Goal: Task Accomplishment & Management: Complete application form

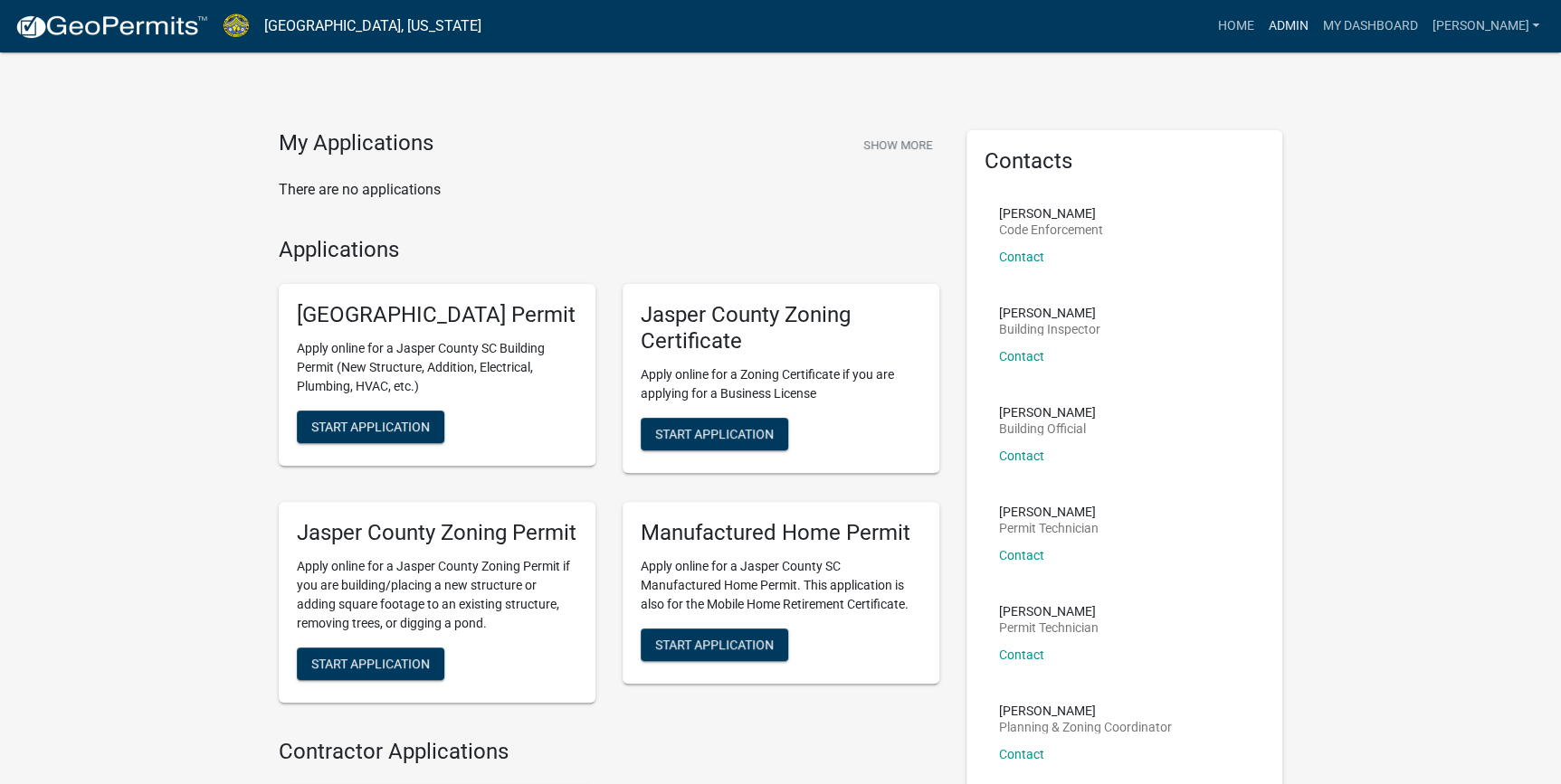
click at [1315, 21] on link "Admin" at bounding box center [1287, 26] width 55 height 35
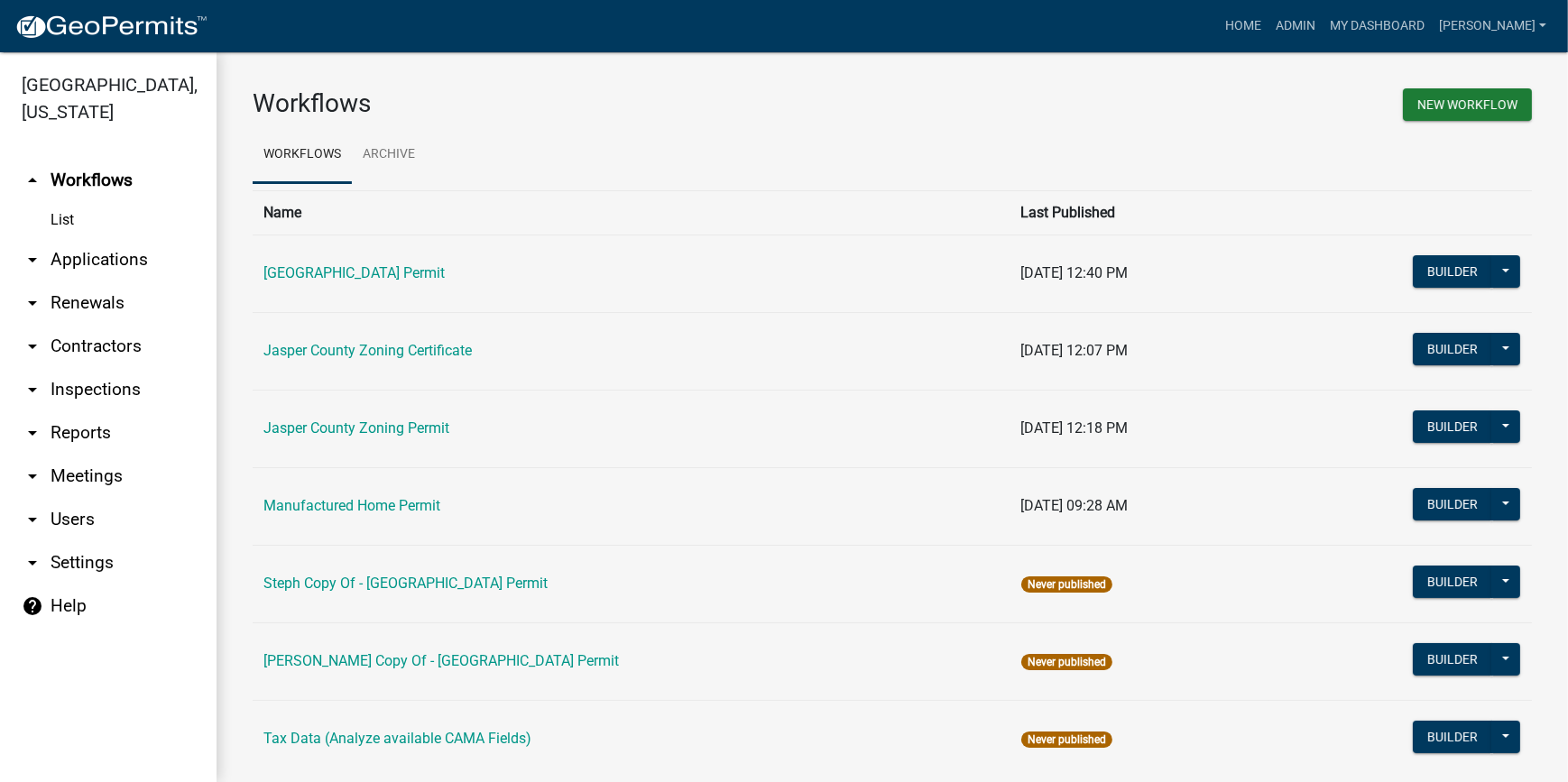
click at [124, 267] on link "arrow_drop_down Applications" at bounding box center [108, 260] width 217 height 43
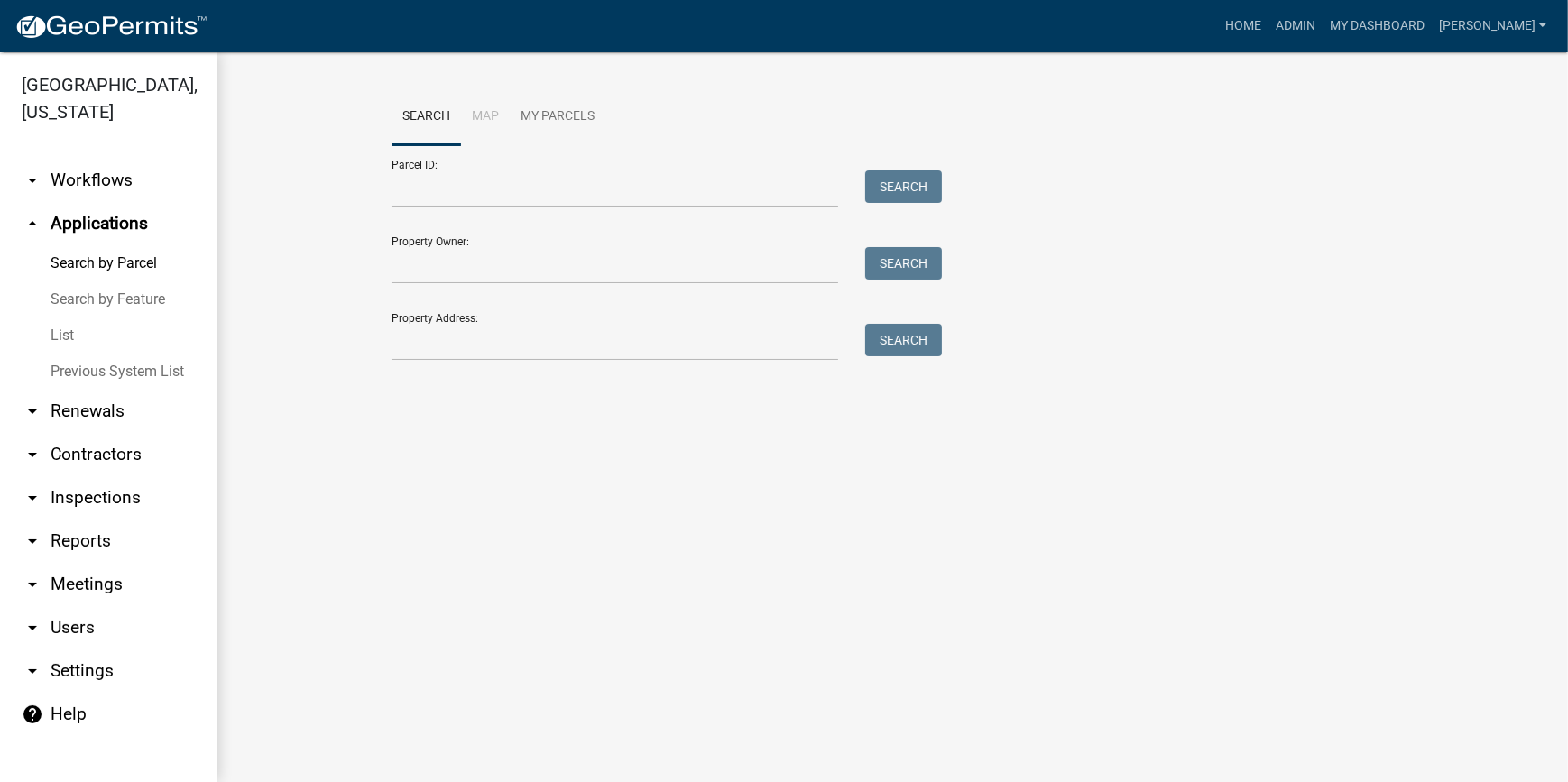
click at [62, 345] on link "List" at bounding box center [108, 336] width 217 height 36
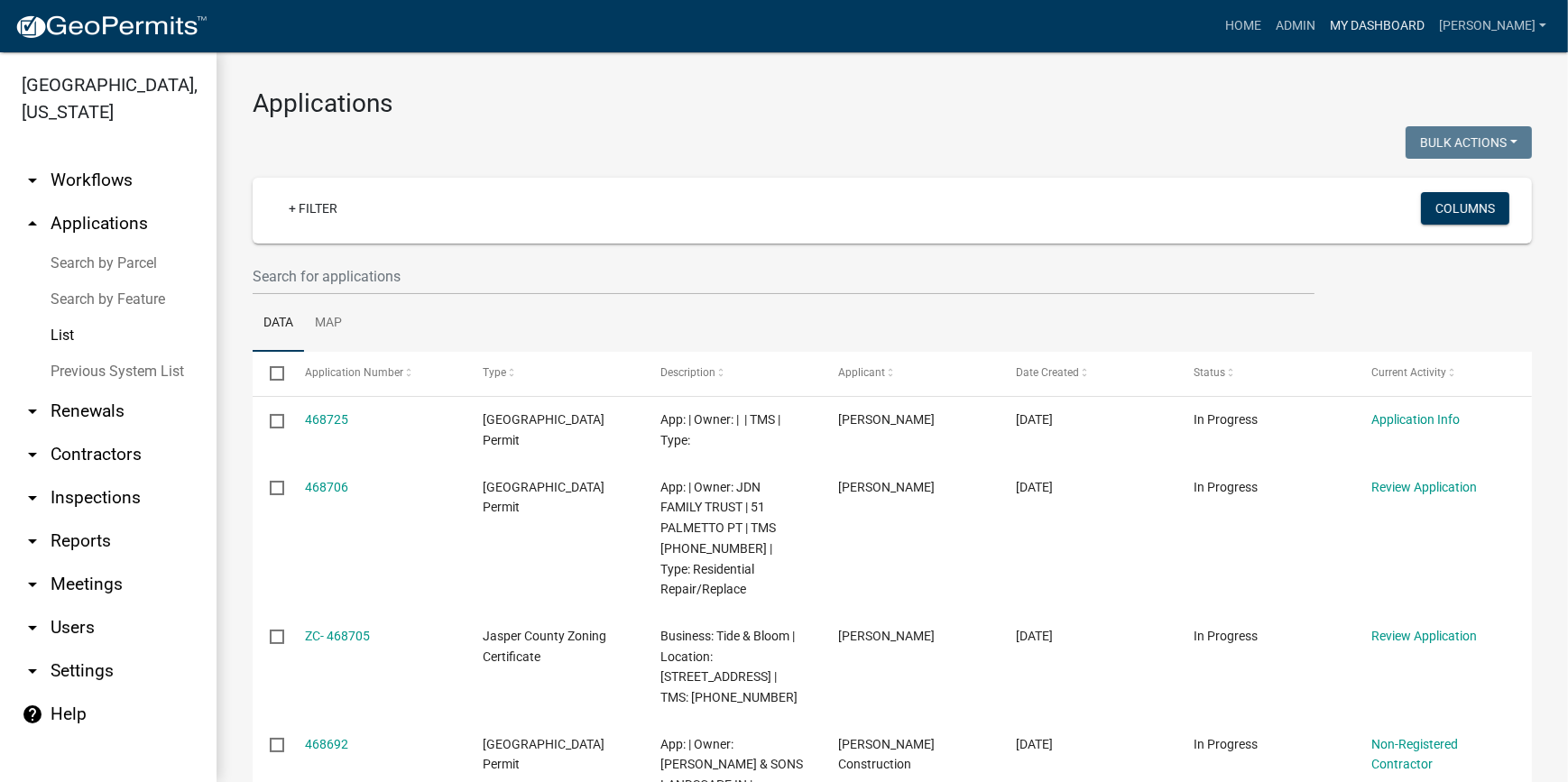
click at [1427, 18] on link "My Dashboard" at bounding box center [1378, 26] width 109 height 35
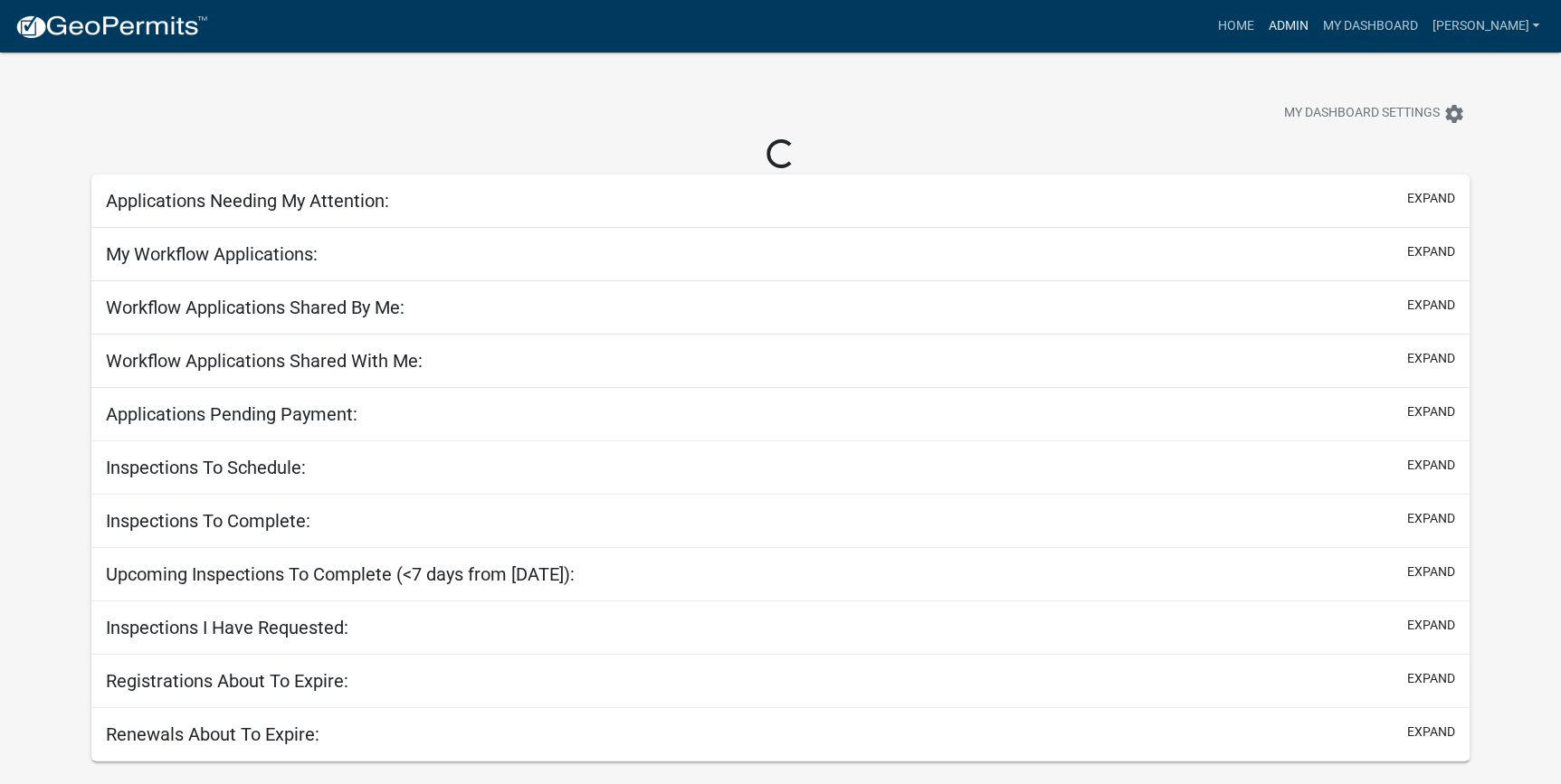
click at [1315, 32] on link "Admin" at bounding box center [1287, 26] width 55 height 35
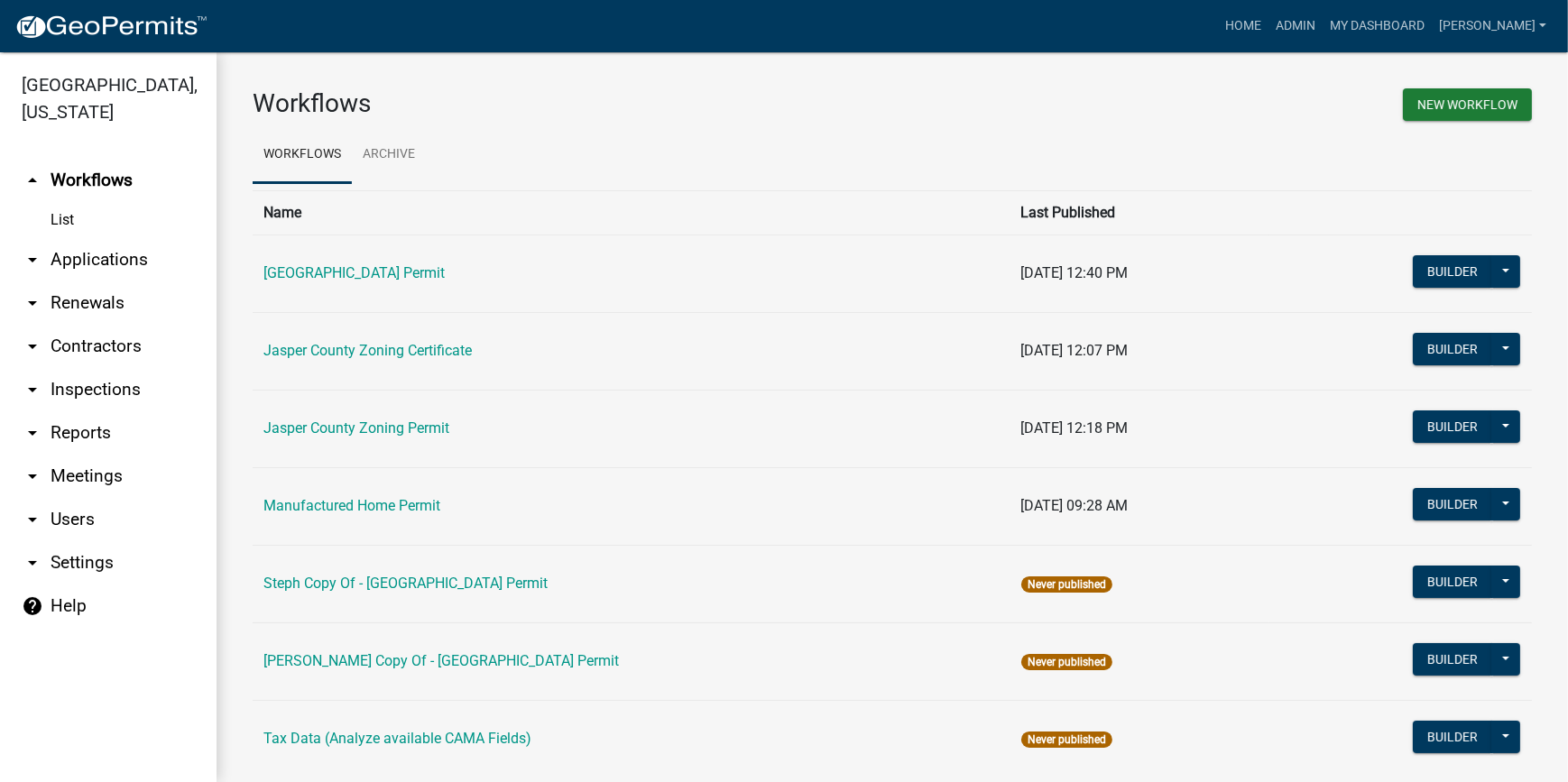
click at [88, 262] on link "arrow_drop_down Applications" at bounding box center [108, 260] width 217 height 43
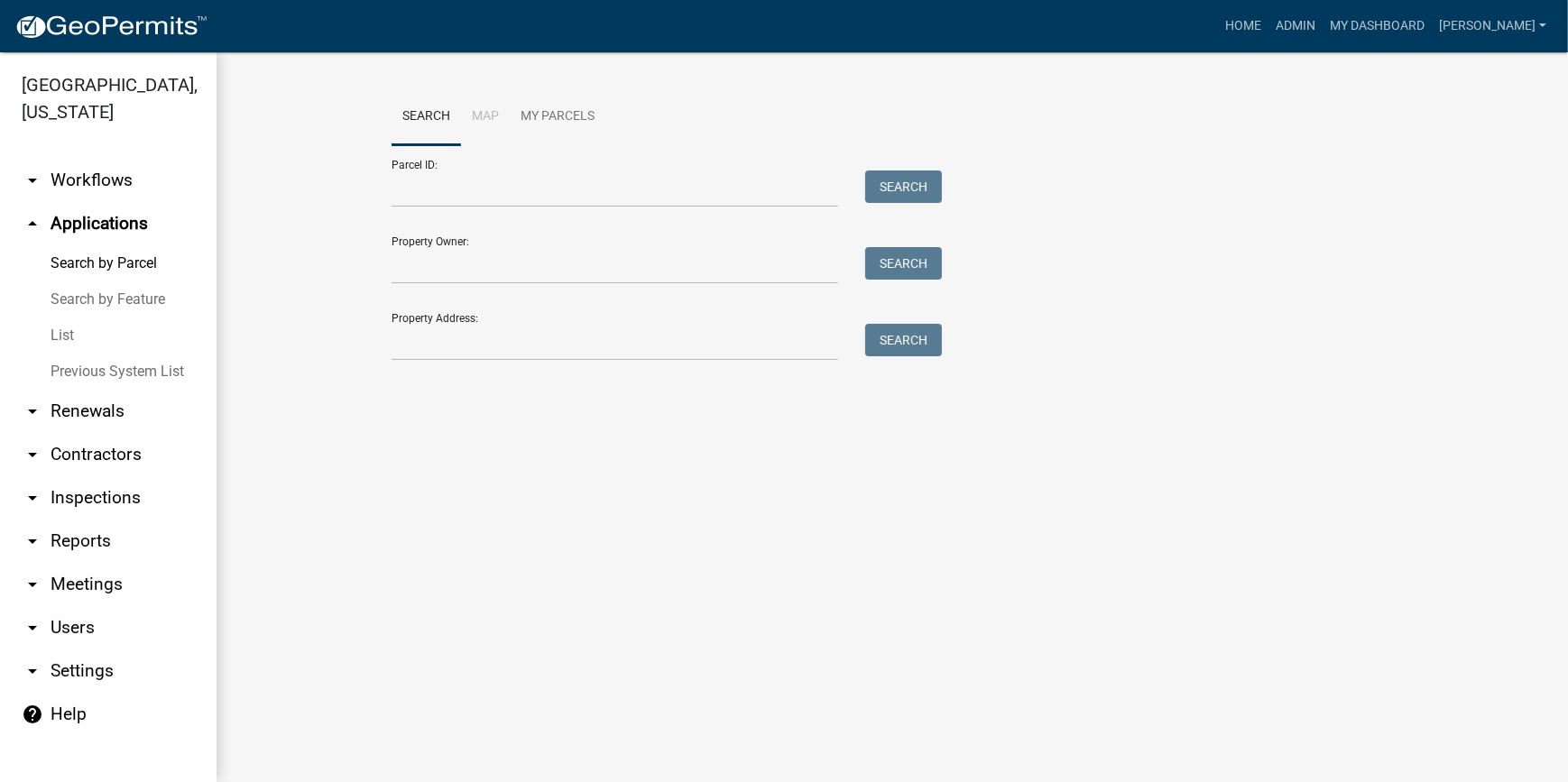
click at [63, 338] on link "List" at bounding box center [108, 336] width 217 height 36
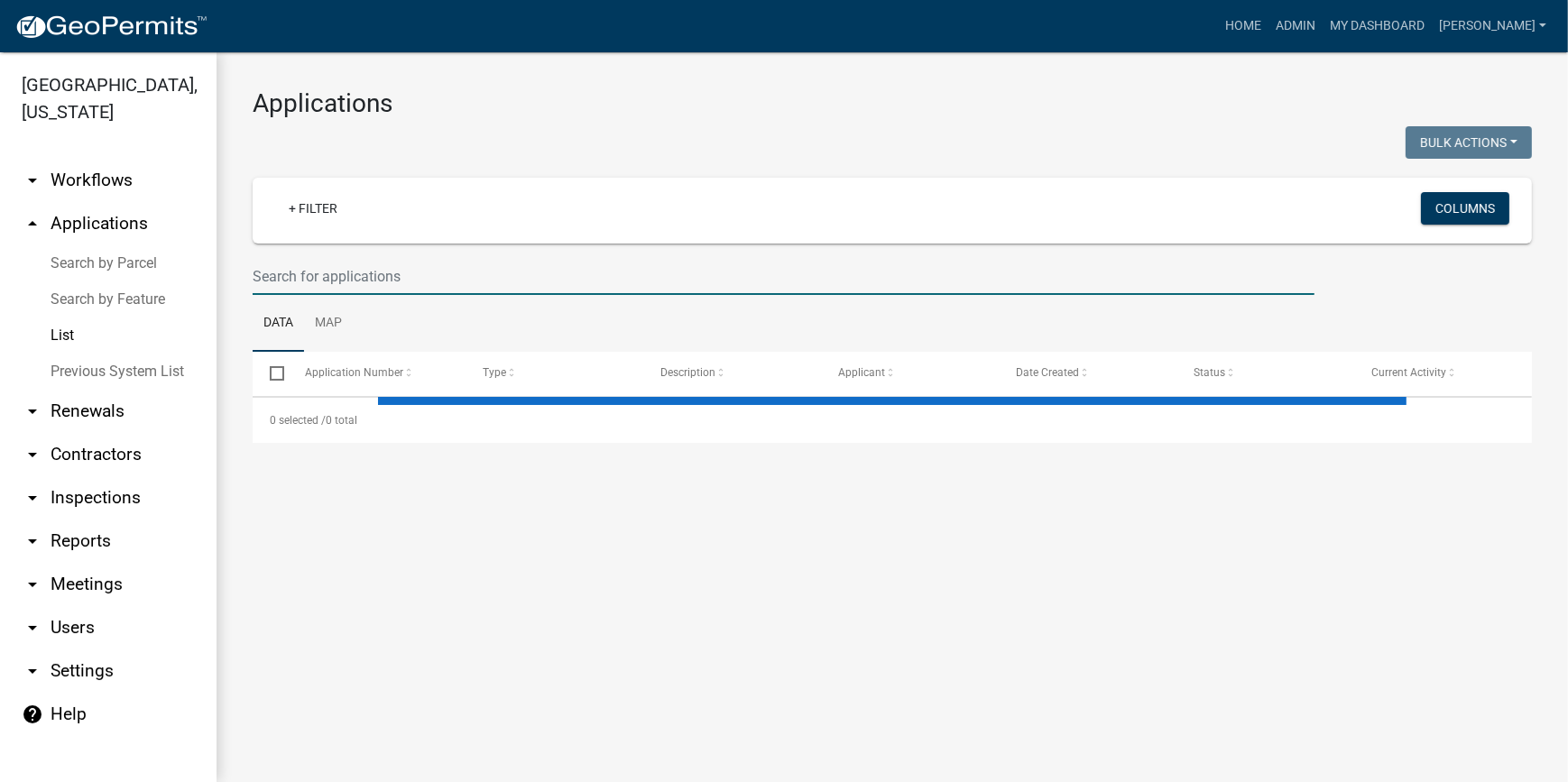
click at [440, 271] on input "text" at bounding box center [783, 276] width 1062 height 37
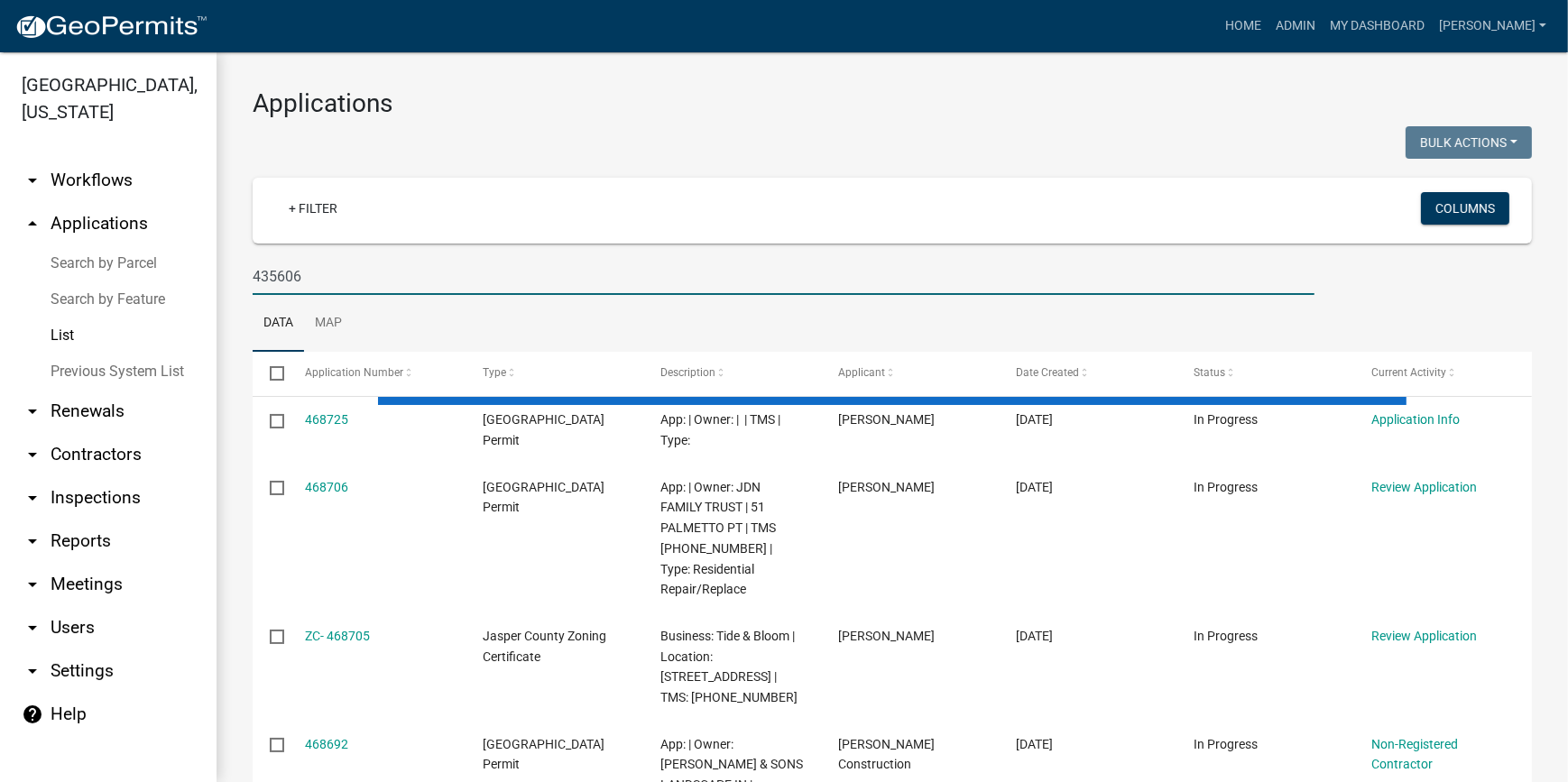
type input "435606"
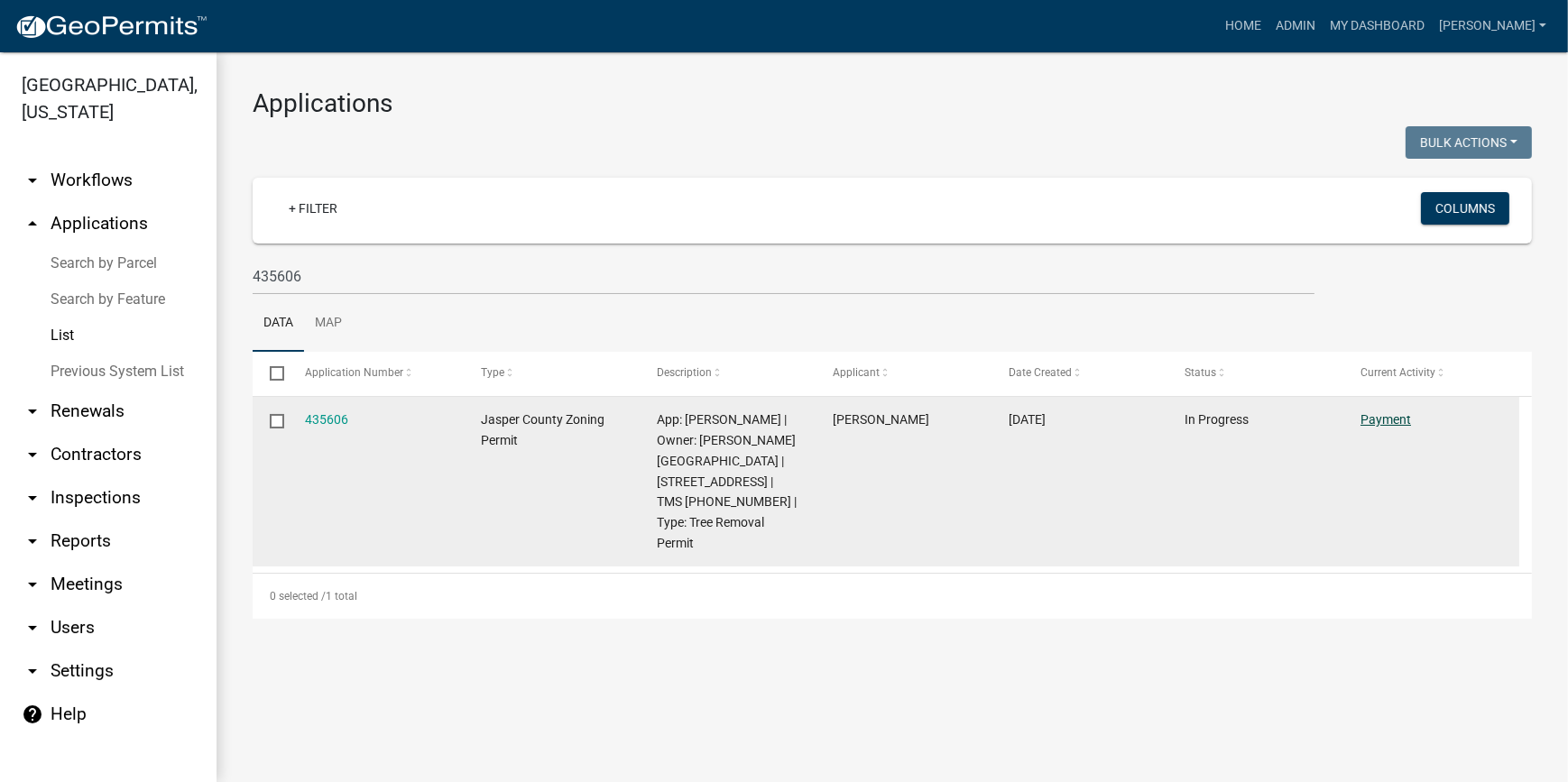
click at [1388, 414] on link "Payment" at bounding box center [1386, 419] width 51 height 14
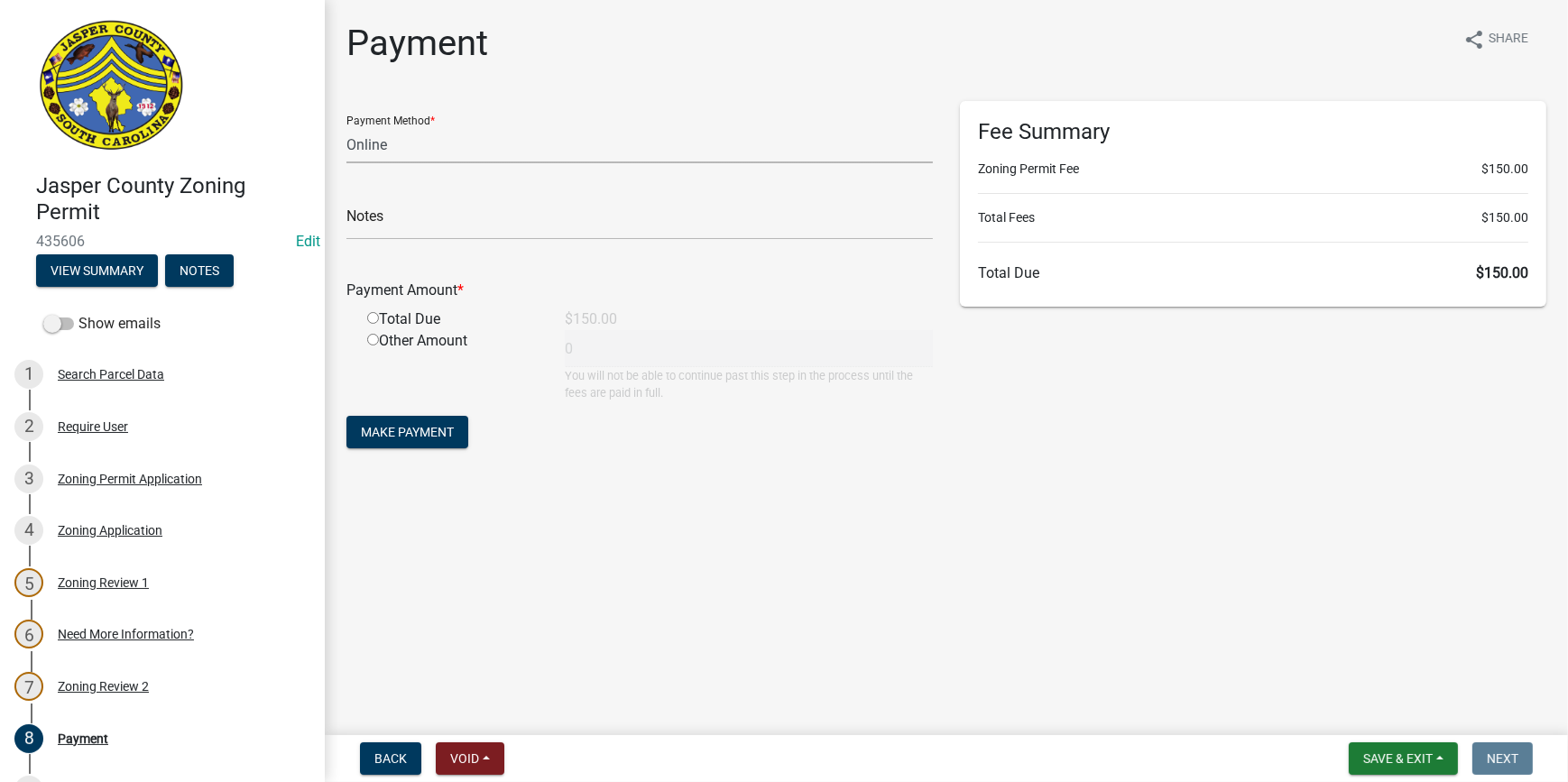
drag, startPoint x: 373, startPoint y: 152, endPoint x: 373, endPoint y: 162, distance: 10.0
click at [373, 152] on select "Credit Card POS Check Cash Online" at bounding box center [639, 144] width 586 height 37
select select "1: 0"
click at [346, 127] on select "Credit Card POS Check Cash Online" at bounding box center [639, 144] width 586 height 37
click at [387, 224] on input "text" at bounding box center [639, 220] width 586 height 37
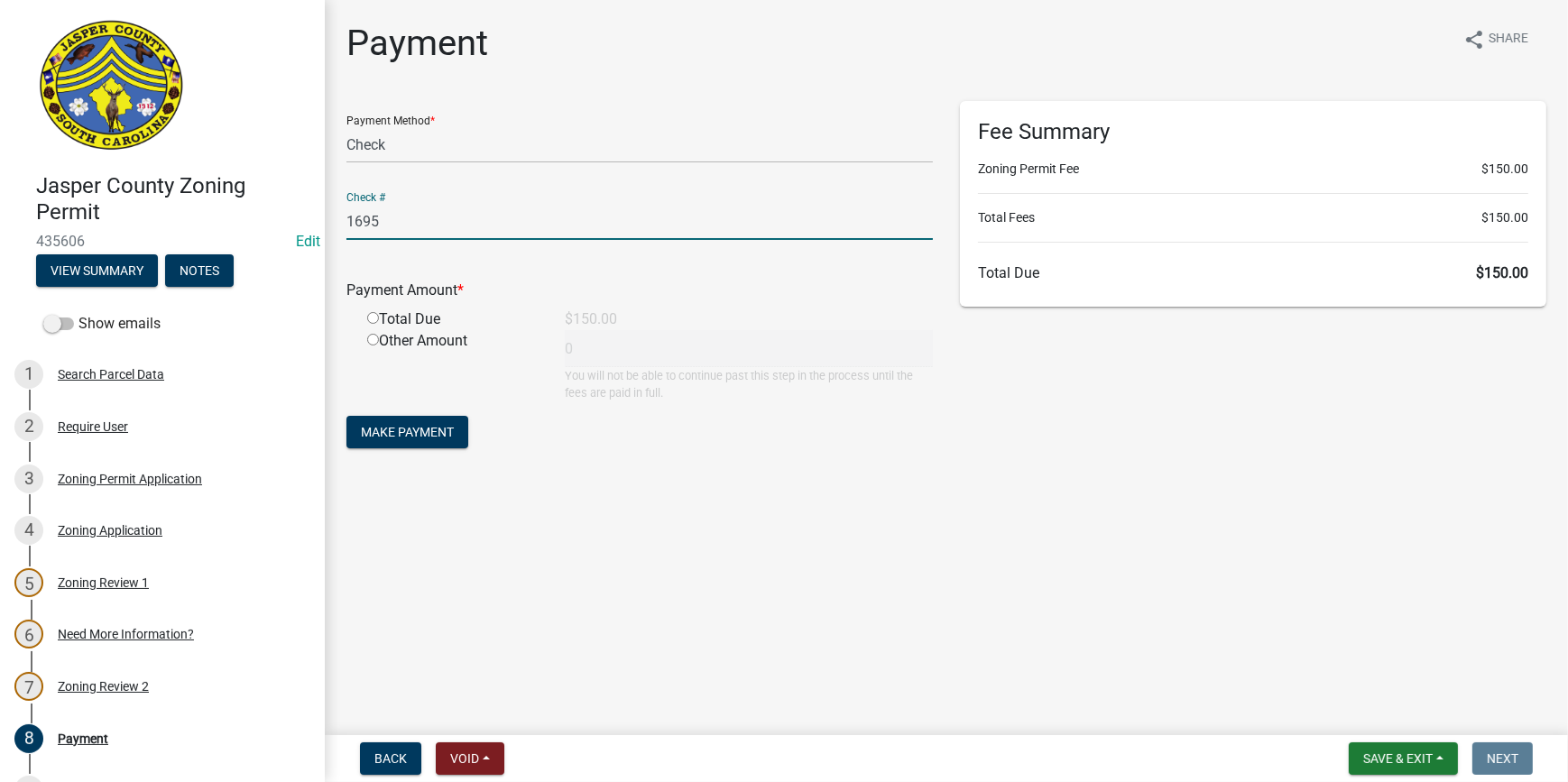
type input "1695"
click at [371, 320] on input "radio" at bounding box center [373, 318] width 12 height 12
radio input "true"
type input "150"
click at [409, 431] on span "Make Payment" at bounding box center [407, 431] width 93 height 14
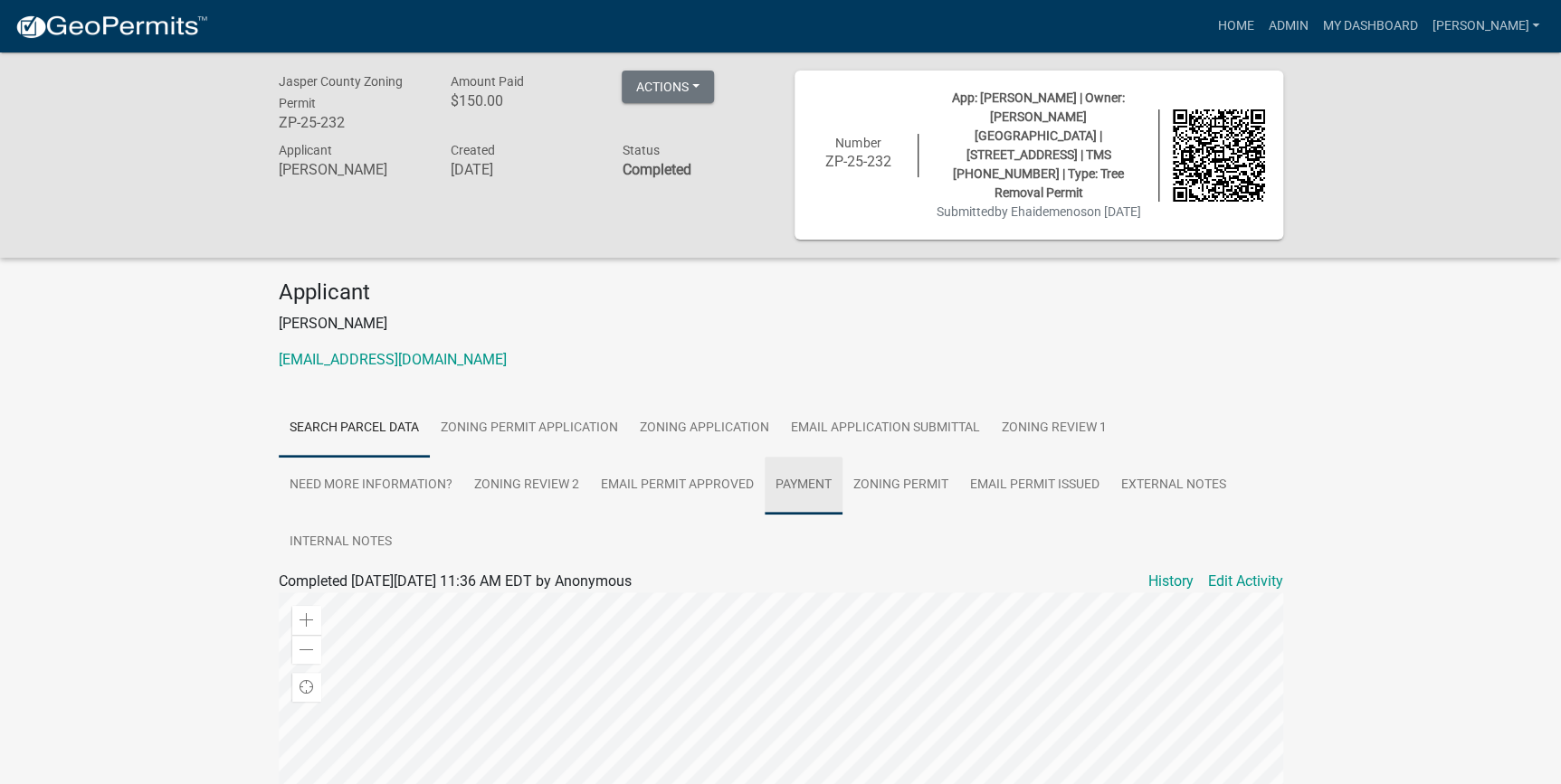
click at [814, 463] on link "Payment" at bounding box center [803, 486] width 78 height 58
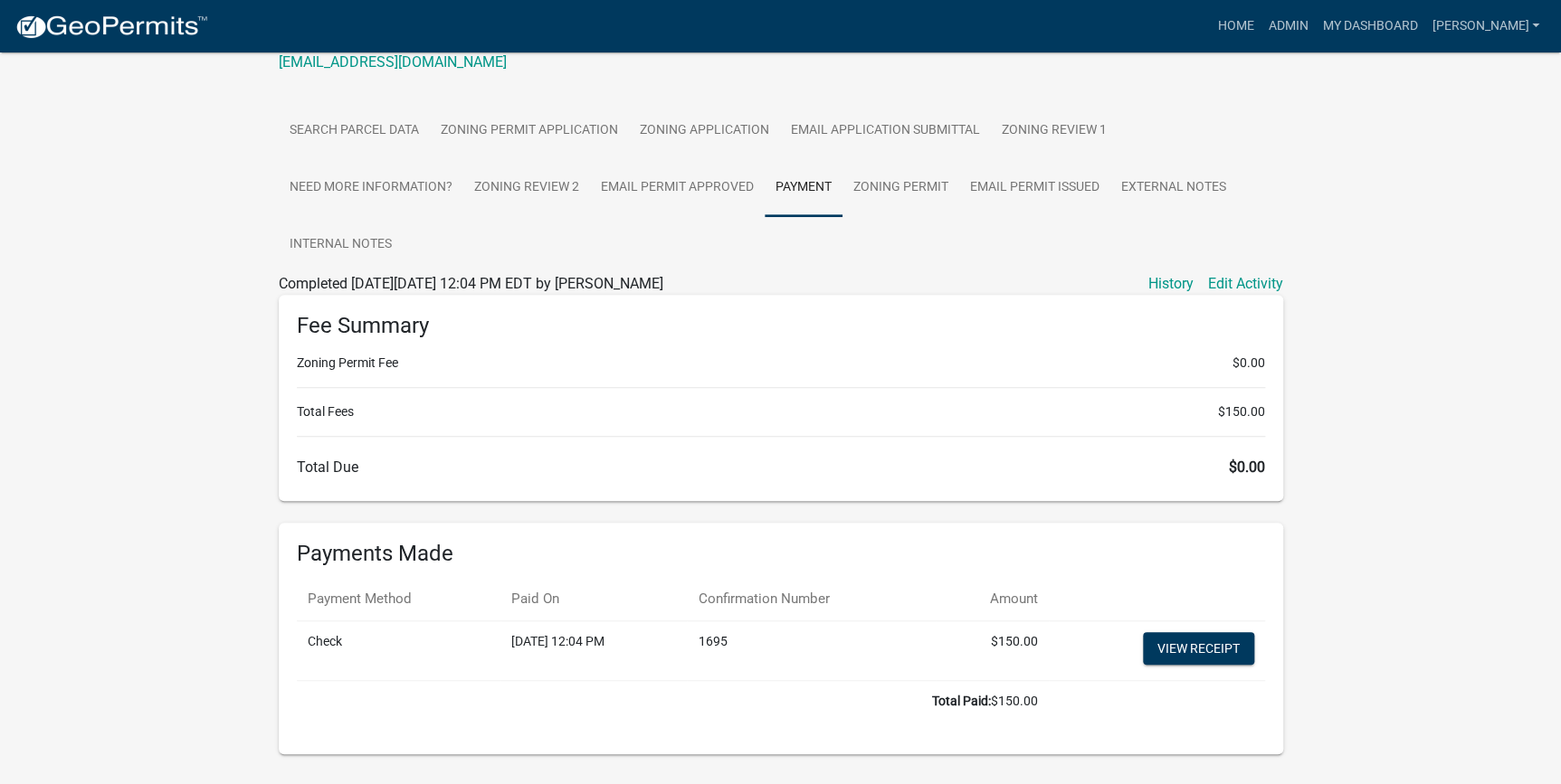
scroll to position [322, 0]
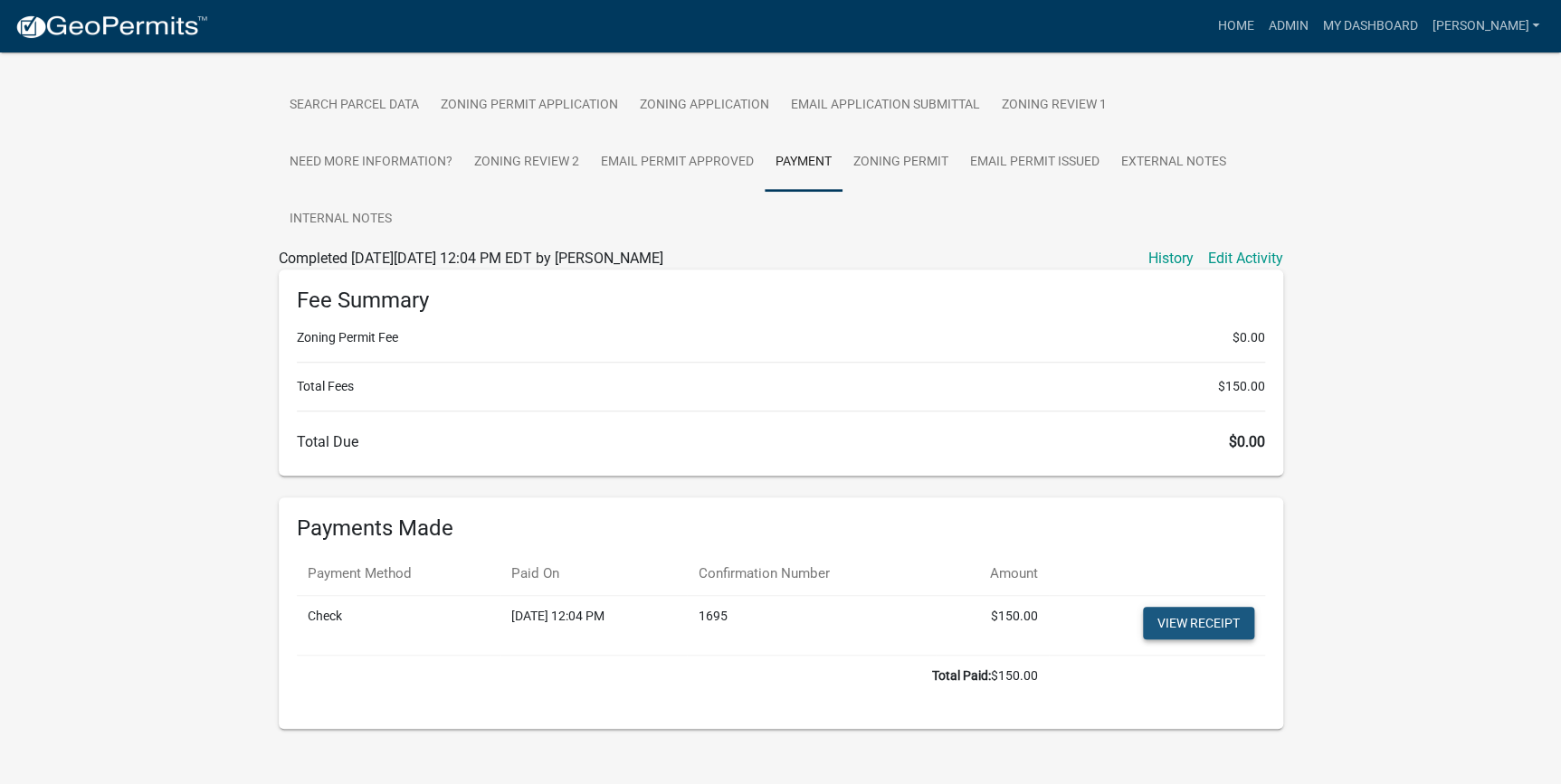
click at [1190, 607] on link "View receipt" at bounding box center [1198, 623] width 111 height 33
click at [915, 149] on link "Zoning Permit" at bounding box center [901, 163] width 117 height 58
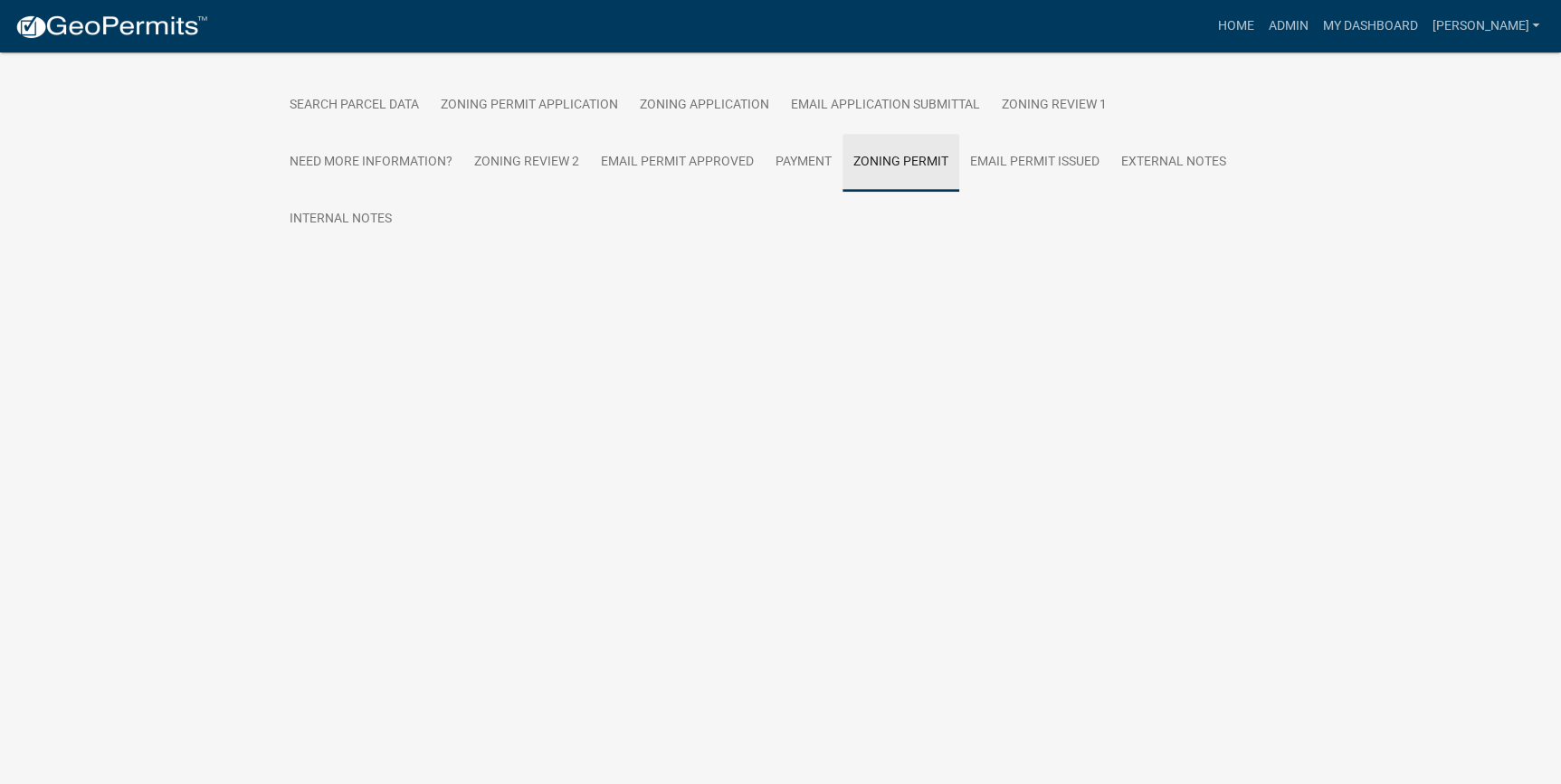
scroll to position [53, 0]
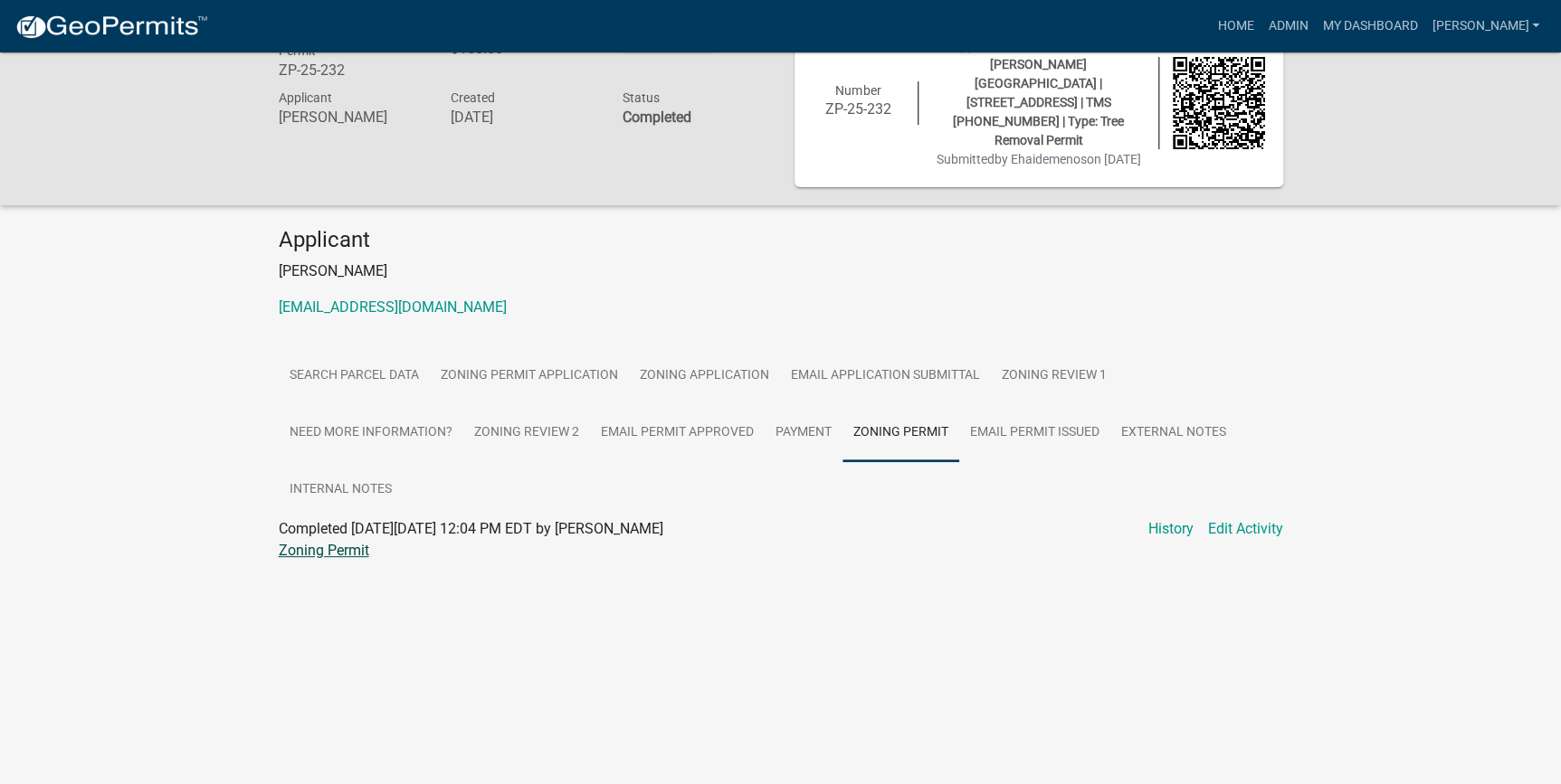
click at [288, 541] on link "Zoning Permit" at bounding box center [323, 550] width 90 height 17
